Goal: Communication & Community: Answer question/provide support

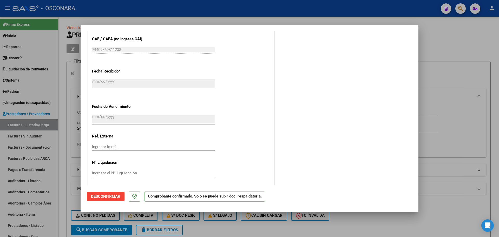
scroll to position [301, 0]
click at [61, 167] on div at bounding box center [249, 118] width 499 height 237
type input "$ 0,00"
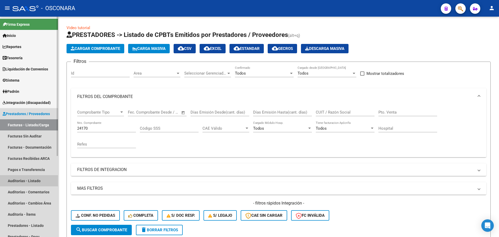
click at [17, 181] on link "Auditorías - Listado" at bounding box center [29, 180] width 58 height 11
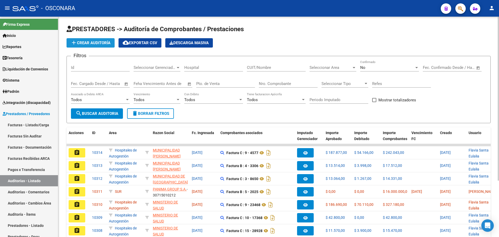
click at [106, 40] on button "add Crear Auditoría" at bounding box center [90, 42] width 48 height 9
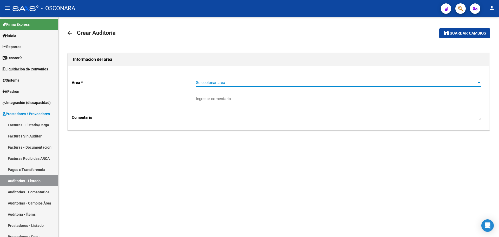
click at [242, 82] on span "Seleccionar area" at bounding box center [336, 82] width 281 height 5
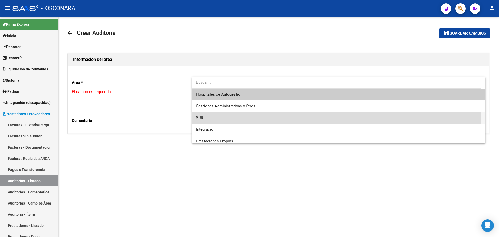
click at [232, 119] on span "SUR" at bounding box center [338, 118] width 285 height 12
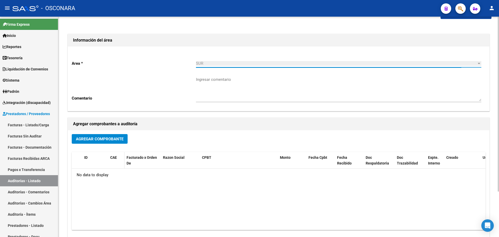
scroll to position [32, 0]
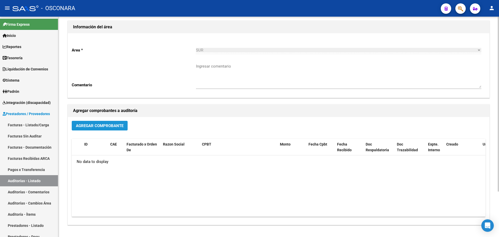
click at [121, 126] on span "Agregar Comprobante" at bounding box center [100, 125] width 48 height 5
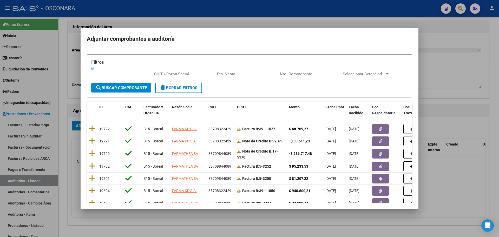
drag, startPoint x: 468, startPoint y: 115, endPoint x: 416, endPoint y: 103, distance: 53.1
click at [468, 114] on div at bounding box center [249, 118] width 499 height 237
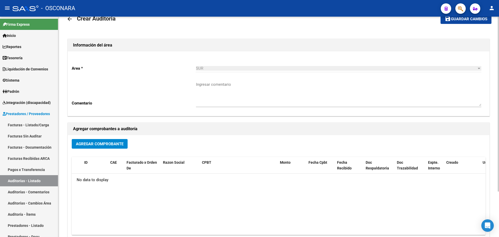
scroll to position [0, 0]
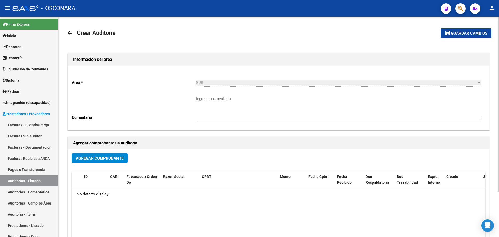
click at [71, 34] on mat-icon "arrow_back" at bounding box center [69, 33] width 6 height 6
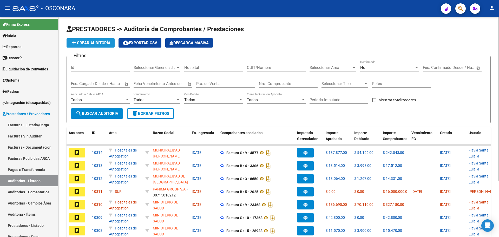
click at [98, 46] on button "add Crear Auditoría" at bounding box center [90, 42] width 48 height 9
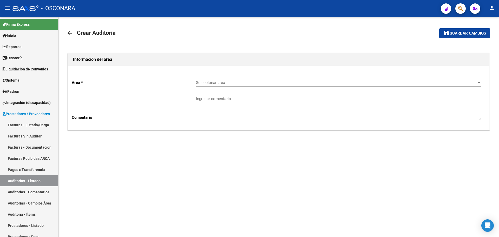
click at [263, 78] on div "Seleccionar area Seleccionar area" at bounding box center [338, 80] width 285 height 11
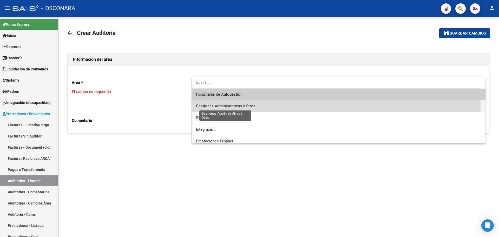
click at [248, 106] on span "Gestiones Administrativas y Otros" at bounding box center [225, 106] width 59 height 5
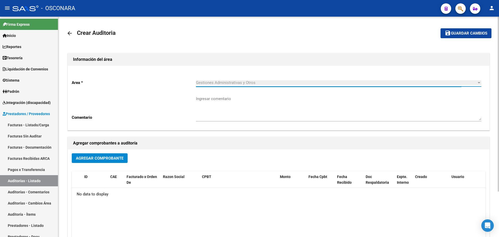
click at [104, 157] on span "Agregar Comprobante" at bounding box center [100, 158] width 48 height 5
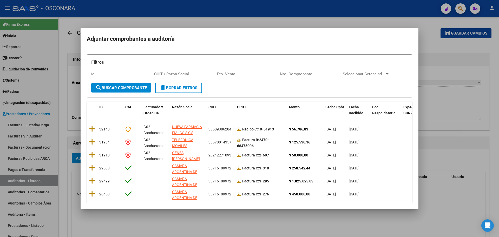
click at [462, 142] on div at bounding box center [249, 118] width 499 height 237
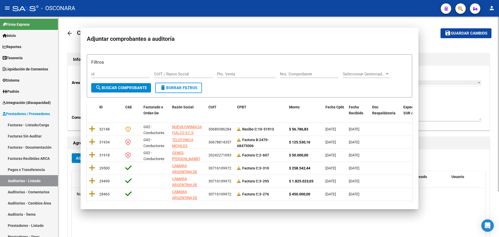
click at [462, 142] on h1 "Agregar comprobantes a auditoría" at bounding box center [278, 143] width 411 height 8
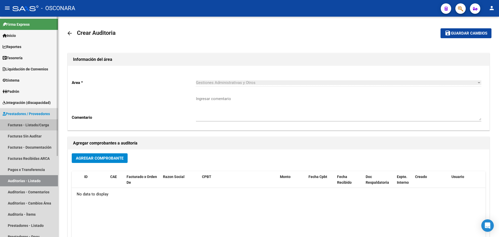
click at [23, 120] on link "Facturas - Listado/Carga" at bounding box center [29, 124] width 58 height 11
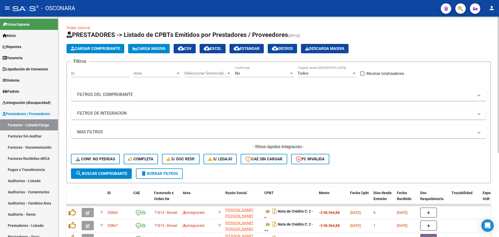
click at [116, 92] on mat-panel-title "FILTROS DEL COMPROBANTE" at bounding box center [275, 95] width 396 height 6
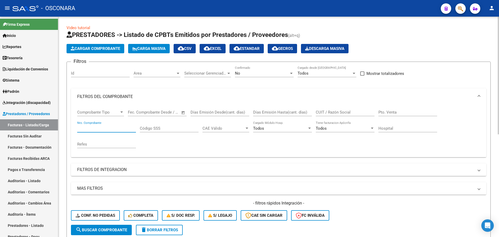
click at [107, 130] on input "Nro. Comprobante" at bounding box center [106, 128] width 59 height 5
type input "24170"
click at [268, 72] on div "No" at bounding box center [262, 73] width 54 height 5
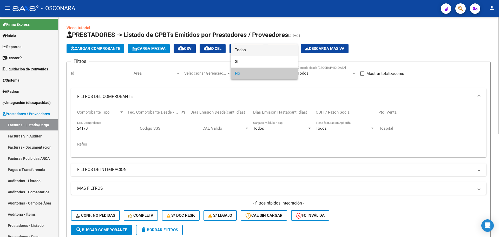
click at [269, 52] on span "Todos" at bounding box center [264, 50] width 59 height 12
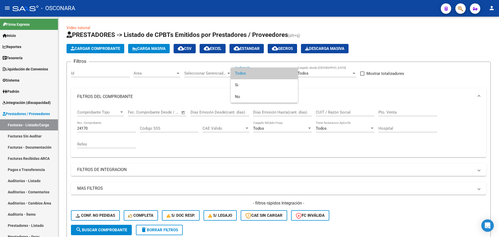
click at [65, 176] on div at bounding box center [249, 118] width 499 height 237
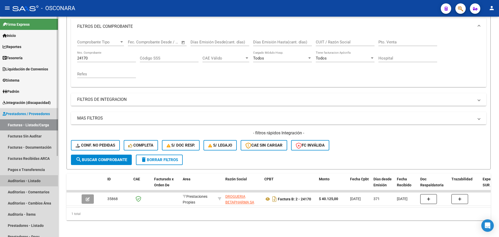
click at [21, 180] on link "Auditorías - Listado" at bounding box center [29, 180] width 58 height 11
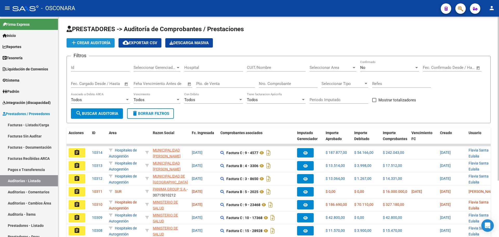
click at [100, 45] on button "add Crear Auditoría" at bounding box center [90, 42] width 48 height 9
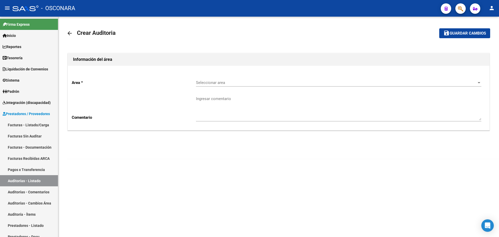
click at [257, 83] on span "Seleccionar area" at bounding box center [336, 82] width 281 height 5
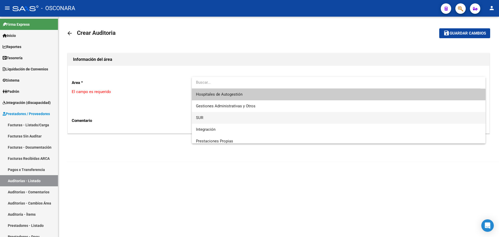
scroll to position [32, 0]
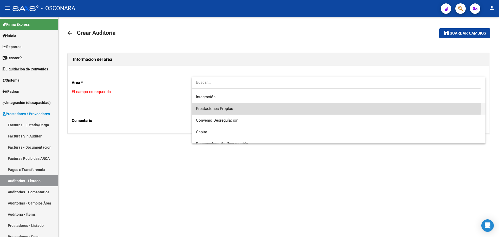
drag, startPoint x: 257, startPoint y: 106, endPoint x: 218, endPoint y: 125, distance: 43.7
click at [257, 106] on span "Prestaciones Propias" at bounding box center [338, 109] width 285 height 12
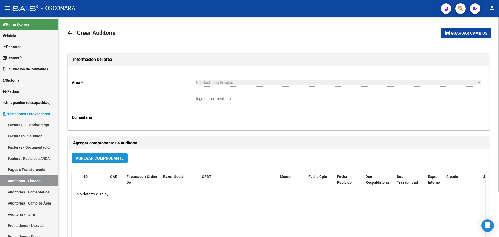
click at [113, 159] on span "Agregar Comprobante" at bounding box center [100, 158] width 48 height 5
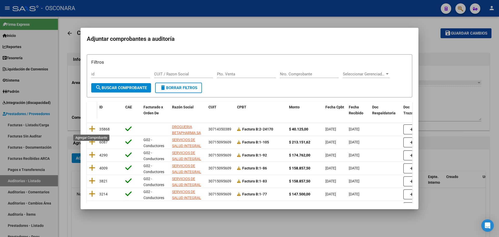
drag, startPoint x: 93, startPoint y: 127, endPoint x: 91, endPoint y: 131, distance: 4.2
click at [92, 129] on icon at bounding box center [92, 128] width 6 height 7
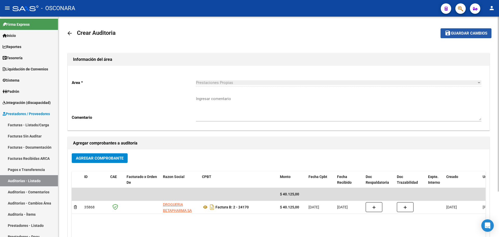
drag, startPoint x: 454, startPoint y: 30, endPoint x: 450, endPoint y: 35, distance: 6.3
click at [454, 29] on button "save Guardar cambios" at bounding box center [465, 33] width 51 height 10
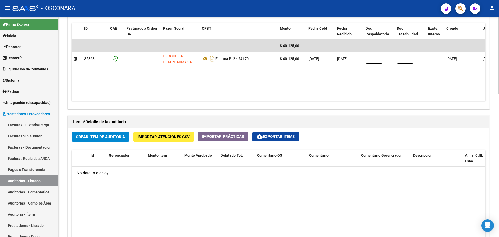
scroll to position [227, 0]
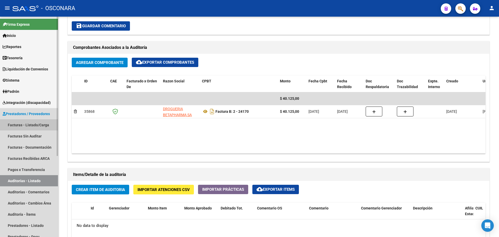
click at [51, 120] on link "Facturas - Listado/Carga" at bounding box center [29, 124] width 58 height 11
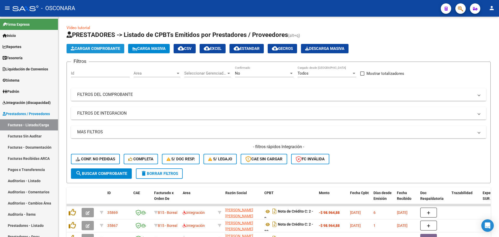
click at [106, 47] on span "Cargar Comprobante" at bounding box center [95, 48] width 49 height 5
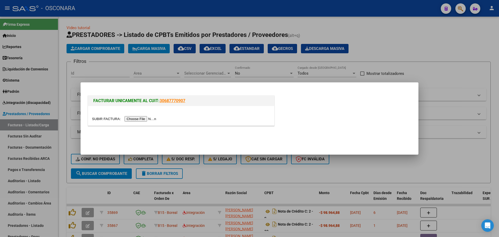
click at [129, 118] on input "file" at bounding box center [125, 118] width 66 height 5
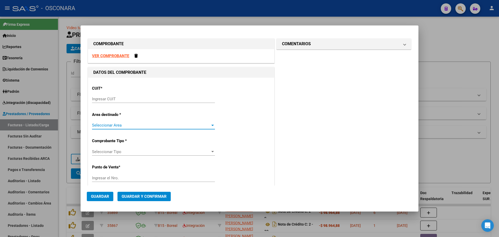
click at [115, 127] on span "Seleccionar Area" at bounding box center [151, 125] width 118 height 5
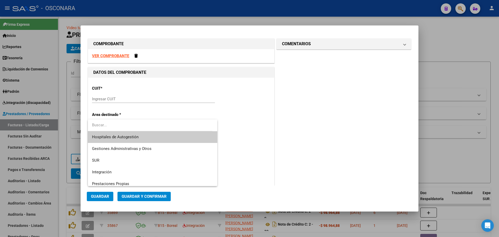
click at [259, 130] on div at bounding box center [249, 118] width 499 height 237
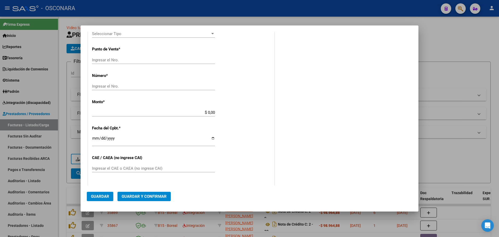
scroll to position [130, 0]
drag, startPoint x: 68, startPoint y: 116, endPoint x: 64, endPoint y: 128, distance: 12.5
click at [59, 125] on div at bounding box center [249, 118] width 499 height 237
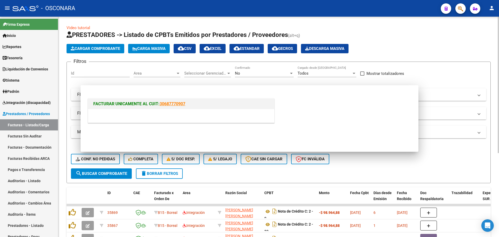
click at [64, 128] on div "Video tutorial PRESTADORES -> Listado de CPBTs Emitidos por Prestadores / Prove…" at bounding box center [278, 192] width 441 height 351
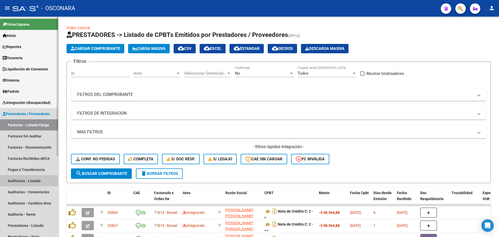
drag, startPoint x: 24, startPoint y: 177, endPoint x: 25, endPoint y: 180, distance: 3.6
click at [23, 177] on link "Auditorías - Listado" at bounding box center [29, 180] width 58 height 11
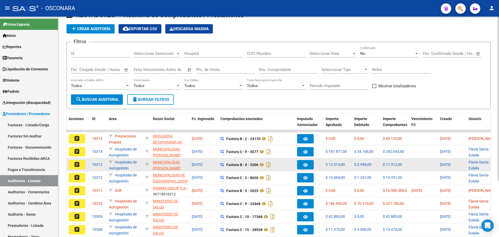
scroll to position [32, 0]
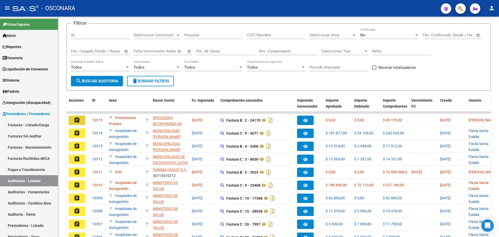
click at [75, 121] on mat-icon "assignment" at bounding box center [77, 120] width 6 height 6
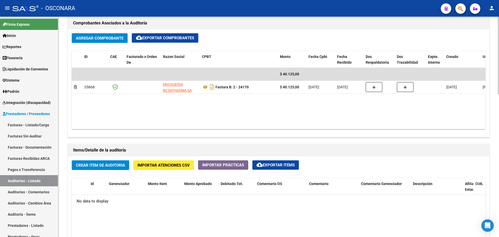
scroll to position [292, 0]
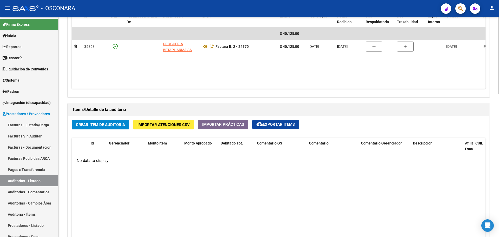
click at [120, 123] on span "Crear Item de Auditoria" at bounding box center [100, 124] width 49 height 5
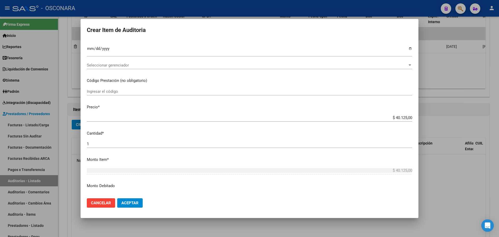
scroll to position [0, 0]
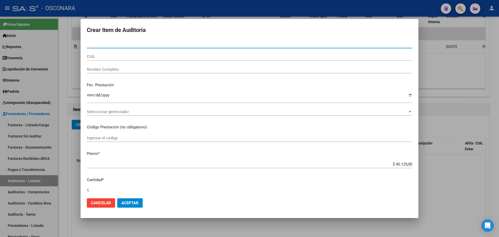
click at [98, 46] on input "Nro Documento" at bounding box center [249, 44] width 325 height 5
paste input "27089365"
type input "27089365"
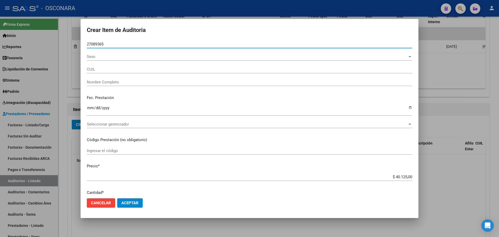
type input "20270893652"
type input "ACUYA [PERSON_NAME]"
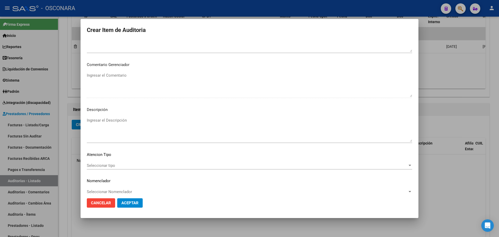
scroll to position [314, 0]
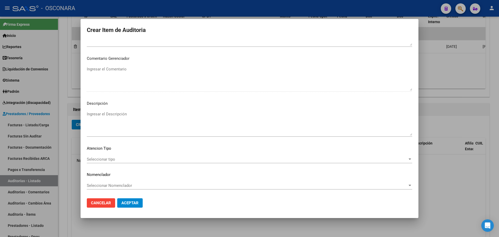
type input "27089365"
click at [148, 120] on textarea "Ingresar el Descripción" at bounding box center [249, 123] width 325 height 24
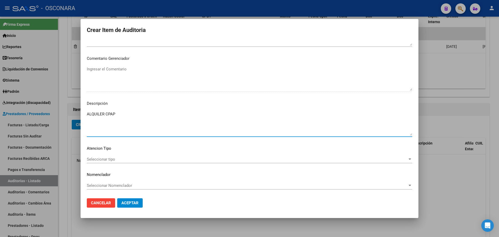
type textarea "ALQUILER CPAP"
click at [137, 157] on span "Seleccionar tipo" at bounding box center [247, 159] width 321 height 5
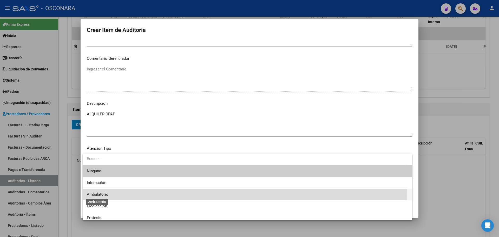
click at [106, 196] on span "Ambulatorio" at bounding box center [247, 195] width 321 height 12
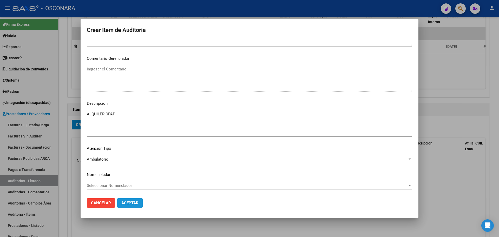
drag, startPoint x: 137, startPoint y: 203, endPoint x: 205, endPoint y: 196, distance: 69.2
click at [136, 203] on span "Aceptar" at bounding box center [129, 203] width 17 height 5
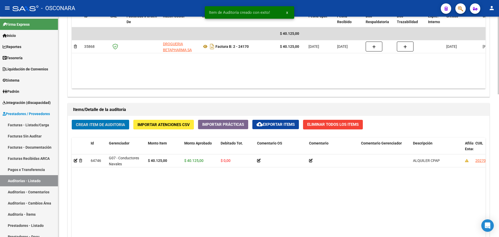
scroll to position [404, 0]
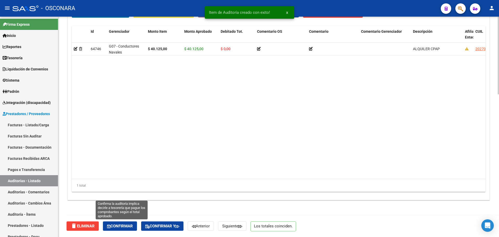
click at [126, 230] on button "Confirmar" at bounding box center [120, 225] width 34 height 9
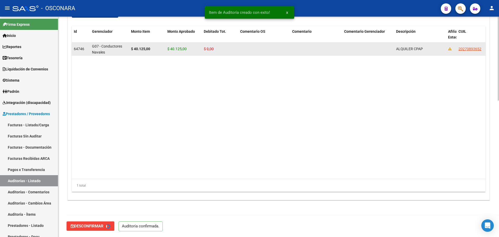
type input "202510"
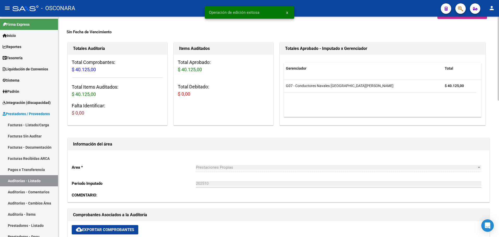
scroll to position [0, 0]
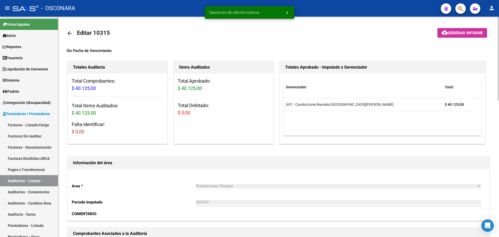
click at [466, 33] on span "Generar informe" at bounding box center [465, 33] width 35 height 5
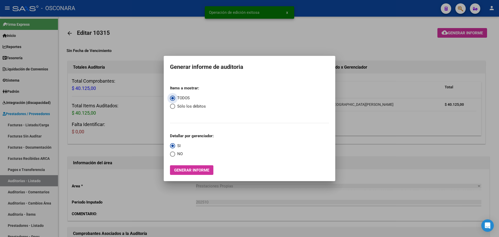
click at [179, 170] on span "Generar informe" at bounding box center [191, 170] width 35 height 5
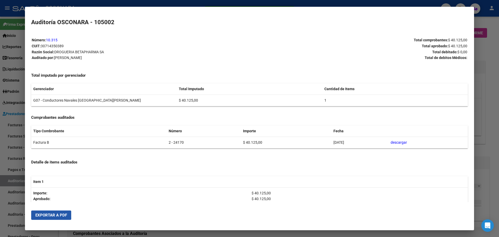
click at [50, 214] on span "Exportar a PDF" at bounding box center [51, 215] width 32 height 5
click at [498, 75] on div at bounding box center [249, 118] width 499 height 237
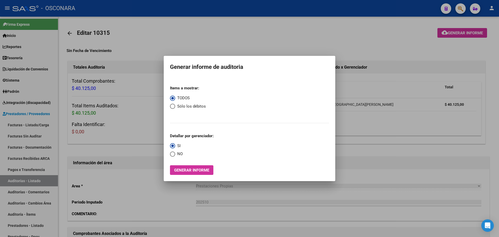
click at [464, 12] on div at bounding box center [249, 118] width 499 height 237
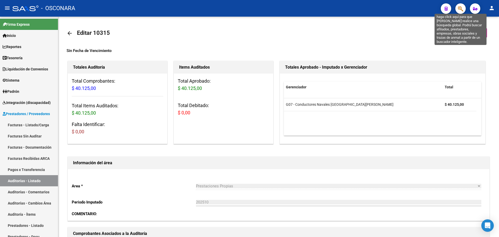
click at [459, 8] on icon "button" at bounding box center [460, 9] width 5 height 6
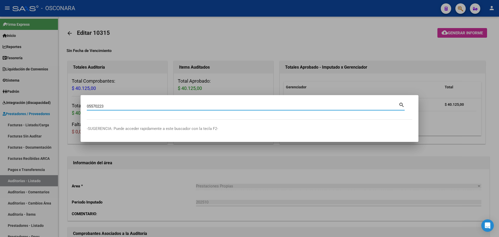
type input "05570223"
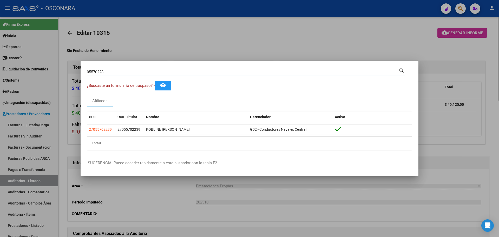
drag, startPoint x: 240, startPoint y: 43, endPoint x: 203, endPoint y: 35, distance: 38.2
click at [240, 43] on div at bounding box center [249, 118] width 499 height 237
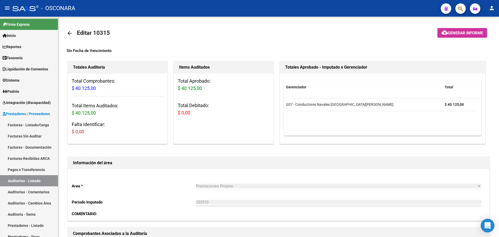
click at [490, 226] on icon "Open Intercom Messenger" at bounding box center [487, 225] width 7 height 7
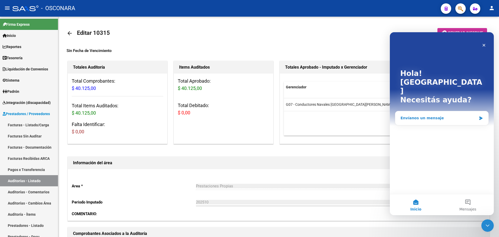
click at [420, 115] on div "Envíanos un mensaje" at bounding box center [438, 117] width 76 height 5
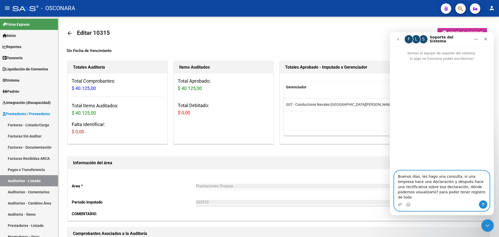
type textarea "Buenos días, les hago una consulta, si una empresa hace una declaración y despu…"
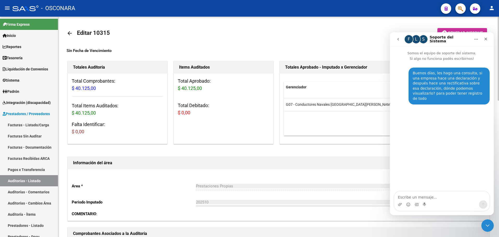
drag, startPoint x: 225, startPoint y: 35, endPoint x: 61, endPoint y: 29, distance: 163.7
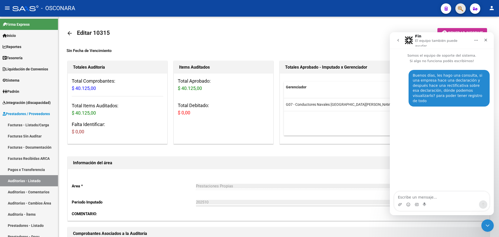
click at [461, 5] on span "button" at bounding box center [460, 8] width 5 height 11
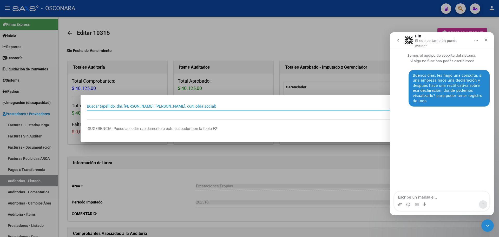
click at [145, 107] on input "Buscar (apellido, dni, [PERSON_NAME], [PERSON_NAME], cuit, obra social)" at bounding box center [243, 106] width 312 height 5
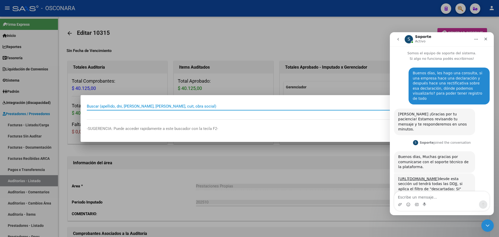
scroll to position [19, 0]
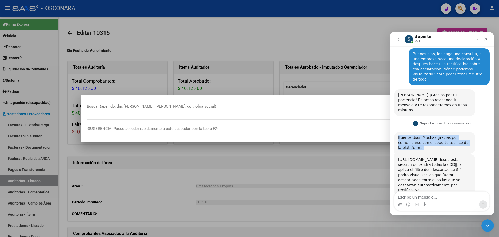
drag, startPoint x: 401, startPoint y: 130, endPoint x: 431, endPoint y: 139, distance: 31.4
click at [431, 139] on div "Buenos dias, Muchas gracias por comunicarse con el soporte técnico de la plataf…" at bounding box center [434, 143] width 81 height 22
click at [431, 139] on div "Buenos dias, Muchas gracias por comunicarse con el soporte técnico de la plataf…" at bounding box center [434, 142] width 73 height 15
drag, startPoint x: 470, startPoint y: 175, endPoint x: 392, endPoint y: 149, distance: 82.1
click at [396, 154] on div "[URL][DOMAIN_NAME] desde esta sección ud tendrá todas las DDJJ, si aplica el fi…" at bounding box center [434, 175] width 81 height 42
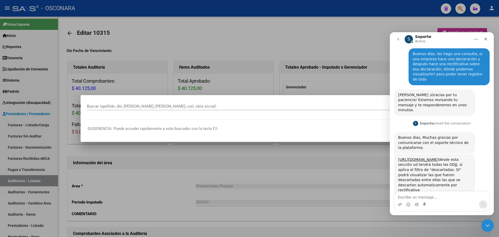
copy div "[URL][DOMAIN_NAME] desde esta sección ud tendrá todas las DDJJ, si aplica el fi…"
click at [453, 202] on div "Intercom Messenger" at bounding box center [441, 204] width 95 height 8
click at [450, 197] on textarea "Escribe un mensaje..." at bounding box center [441, 195] width 95 height 9
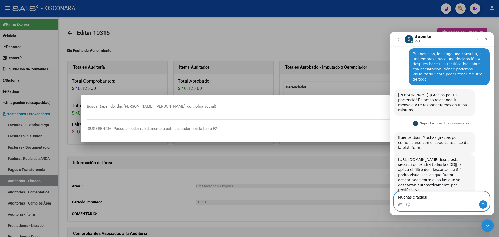
type textarea "Muchas gracias!!"
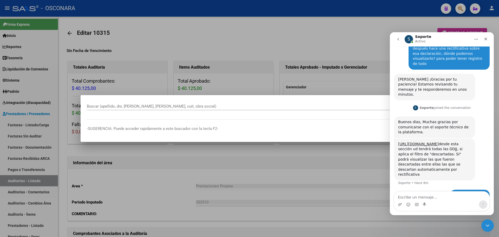
click at [177, 60] on div at bounding box center [249, 118] width 499 height 237
